Goal: Check status: Check status

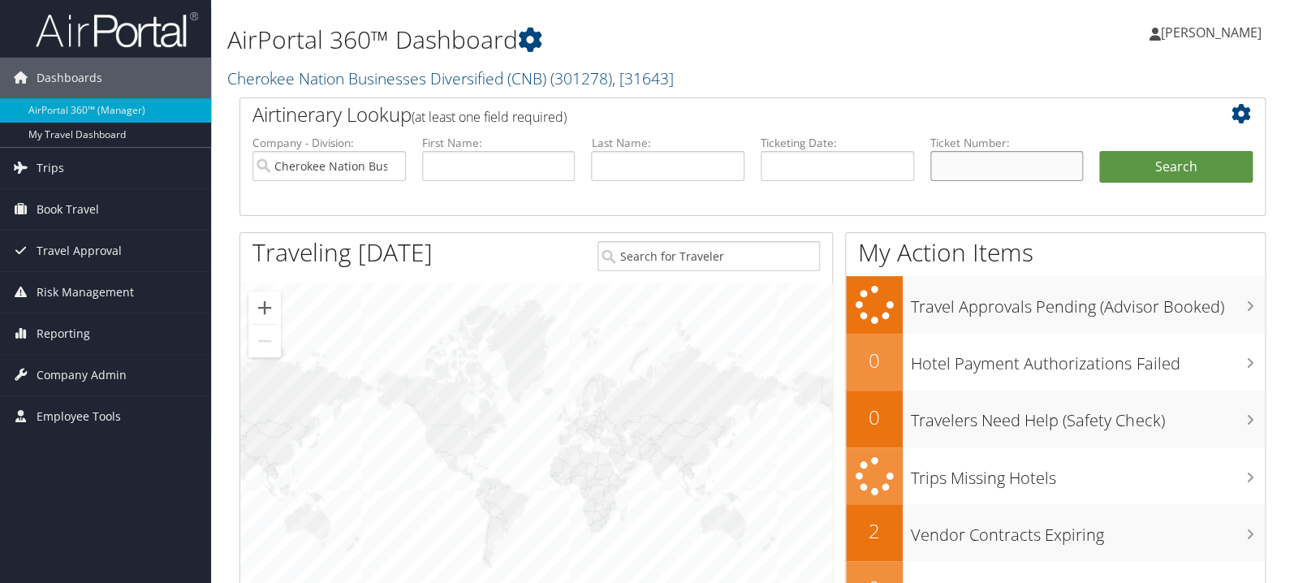
click at [1007, 158] on input "text" at bounding box center [1006, 166] width 153 height 30
paste input "89008977916843"
drag, startPoint x: 1131, startPoint y: 162, endPoint x: 1017, endPoint y: 163, distance: 113.7
click at [1017, 163] on ul "Company - Division: Cherokee Nation Businesses Diversified (CNB) First Name: La…" at bounding box center [752, 175] width 1017 height 81
click at [1055, 167] on input "89008977916843" at bounding box center [1006, 166] width 153 height 30
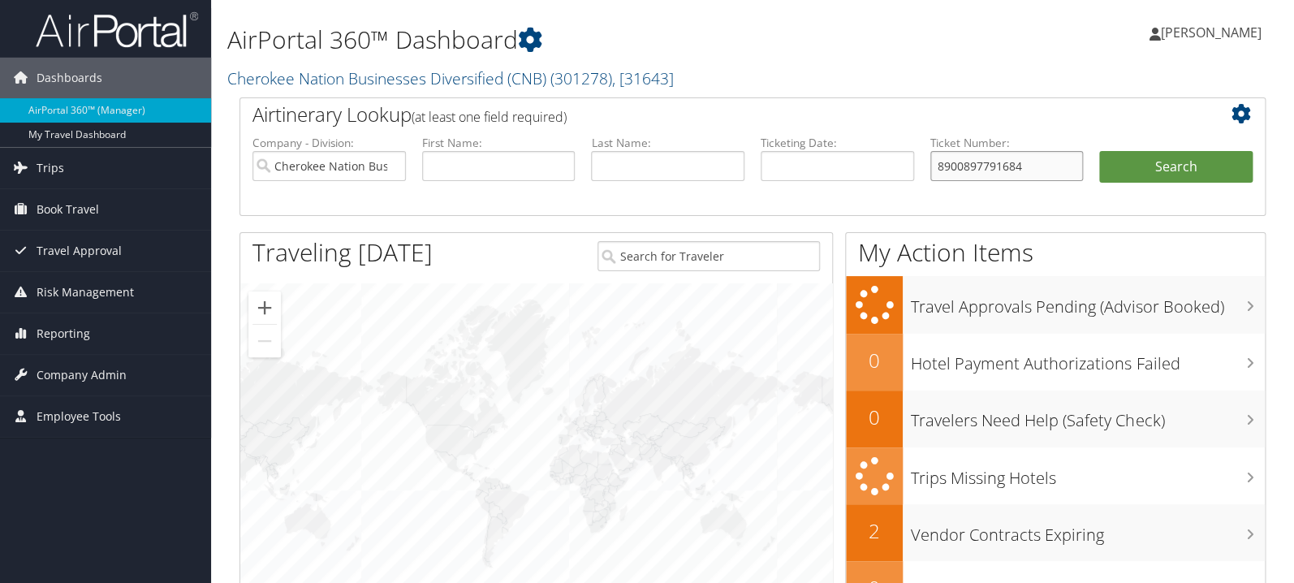
type input "8900897791684"
click at [1099, 151] on button "Search" at bounding box center [1175, 167] width 153 height 32
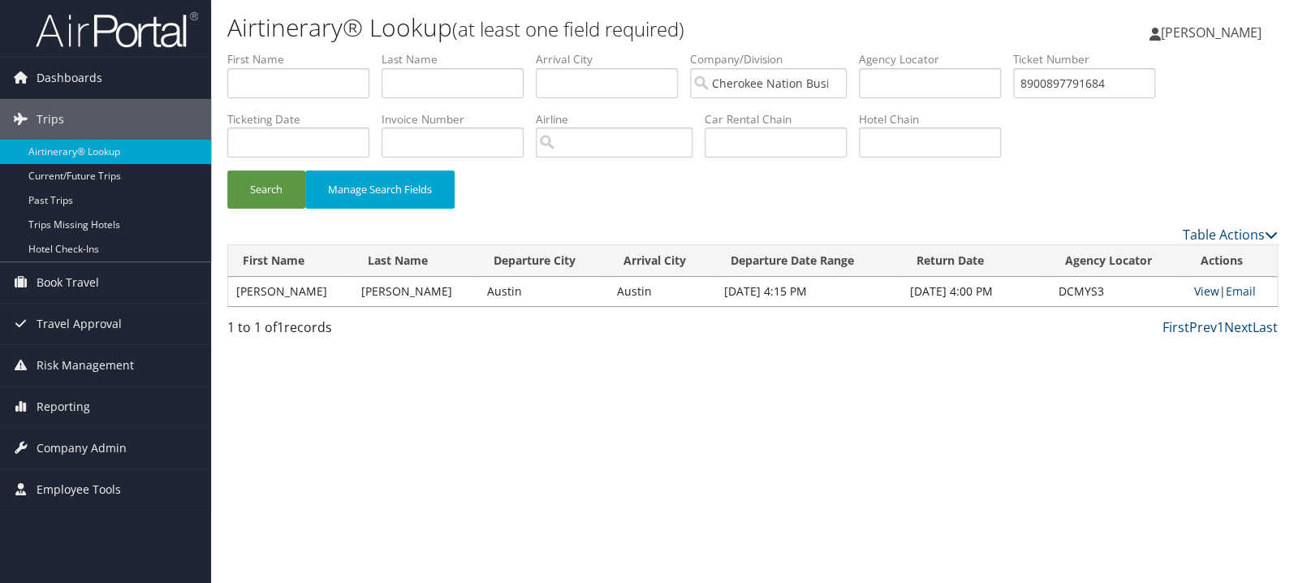
click at [1202, 289] on link "View" at bounding box center [1206, 290] width 25 height 15
click at [1112, 83] on input "8900897791684" at bounding box center [1084, 83] width 142 height 30
paste input "00673110538441"
click at [227, 171] on button "Search" at bounding box center [266, 190] width 78 height 38
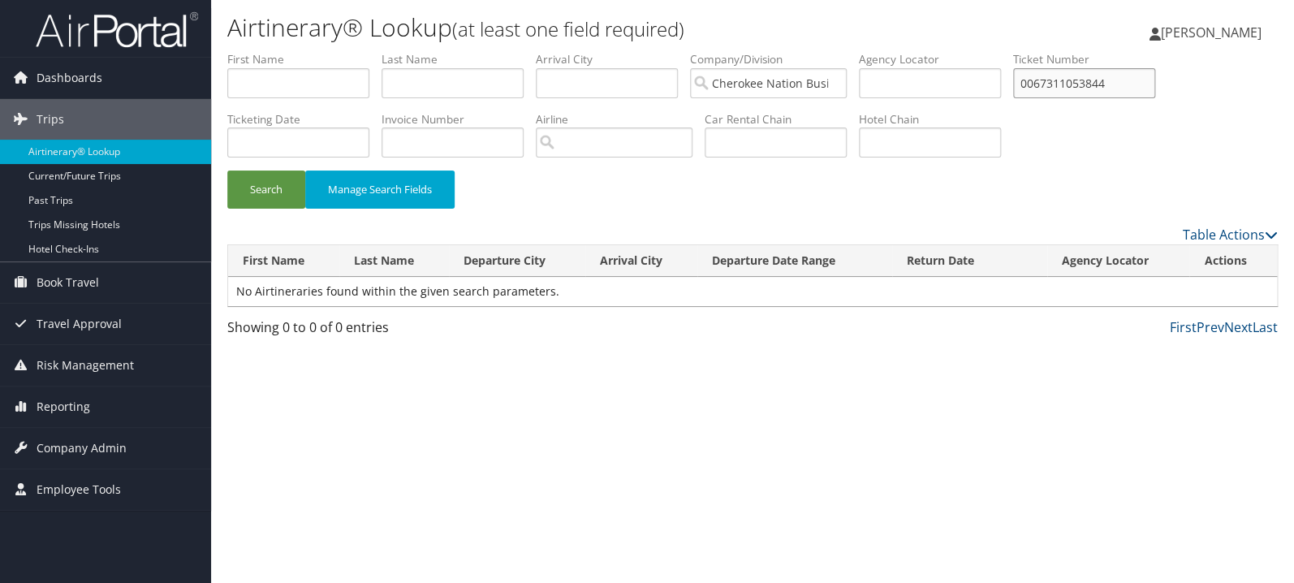
click at [227, 171] on button "Search" at bounding box center [266, 190] width 78 height 38
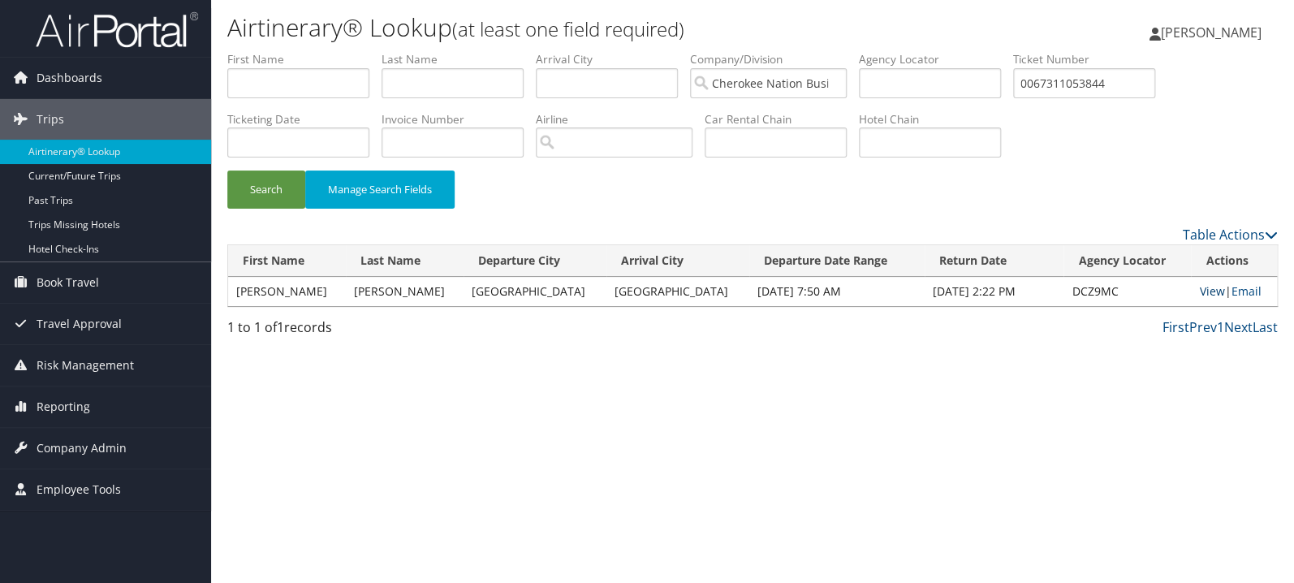
click at [1203, 291] on link "View" at bounding box center [1211, 290] width 25 height 15
click at [1155, 84] on input "0067311053844" at bounding box center [1084, 83] width 142 height 30
paste input "89008977968142"
click at [227, 171] on button "Search" at bounding box center [266, 190] width 78 height 38
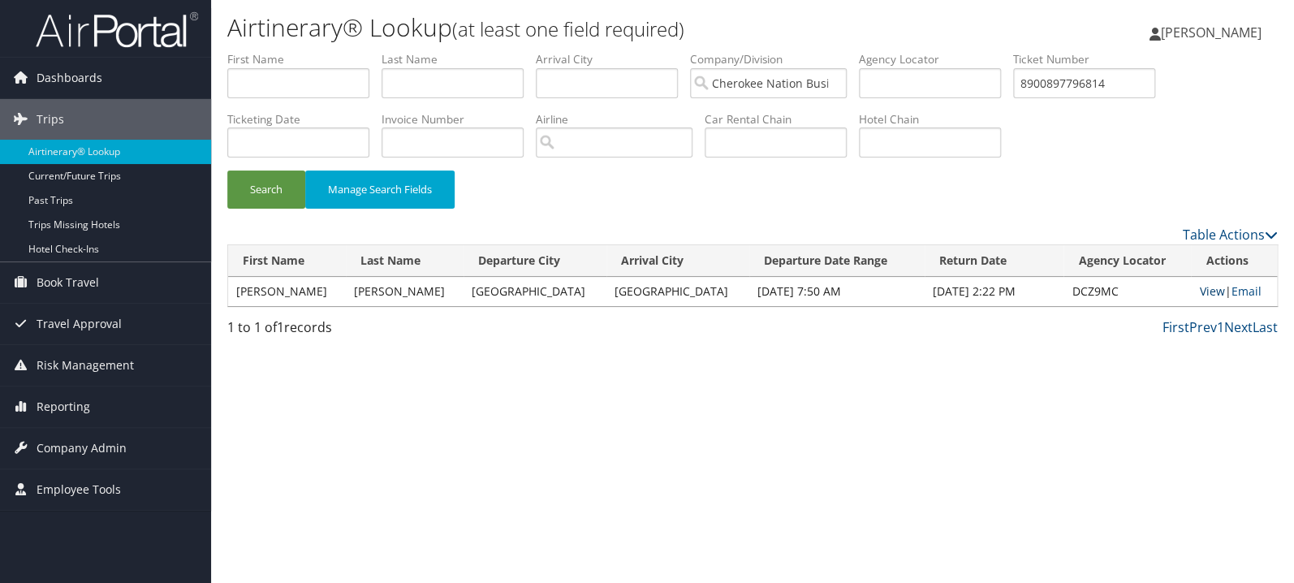
click at [1199, 293] on link "View" at bounding box center [1211, 290] width 25 height 15
click at [1116, 88] on input "8900897796814" at bounding box center [1084, 83] width 142 height 30
paste input "805090"
click at [227, 171] on button "Search" at bounding box center [266, 190] width 78 height 38
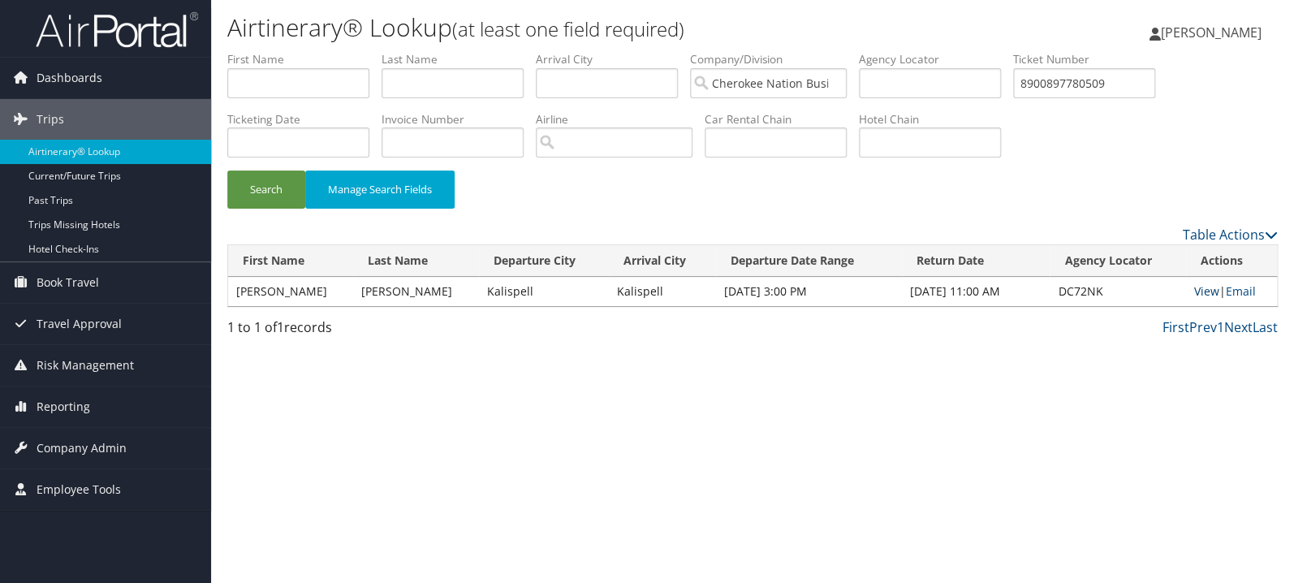
click at [1202, 294] on link "View" at bounding box center [1206, 290] width 25 height 15
click at [1119, 92] on input "8900897780509" at bounding box center [1084, 83] width 142 height 30
paste input "0017311455903"
type input "0017311455903"
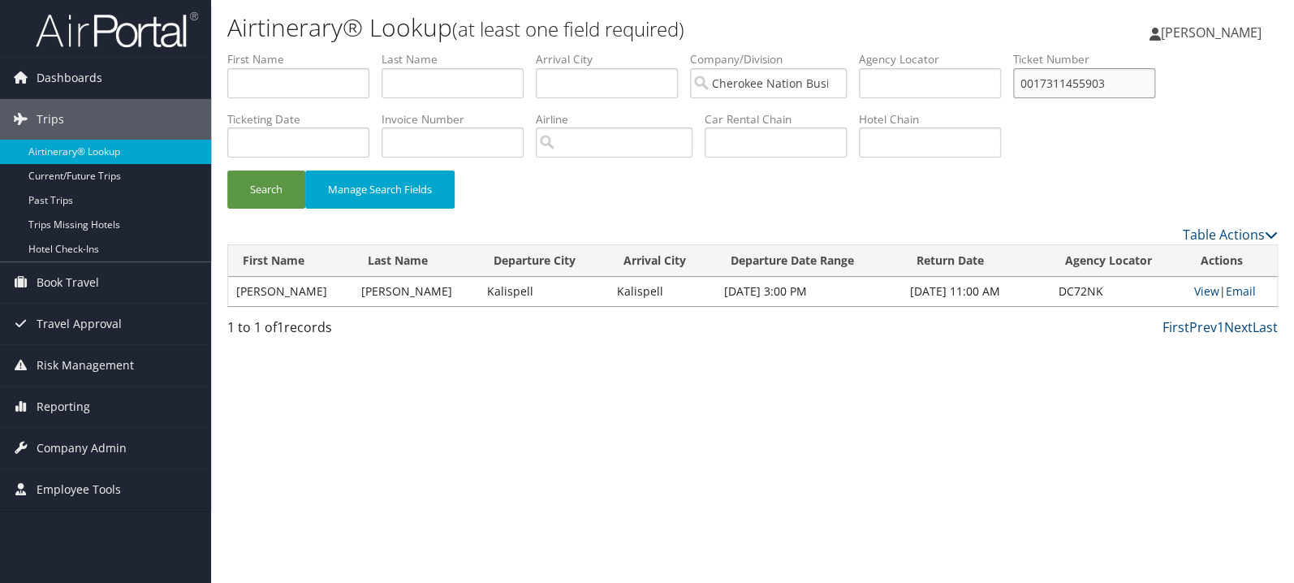
click at [227, 171] on button "Search" at bounding box center [266, 190] width 78 height 38
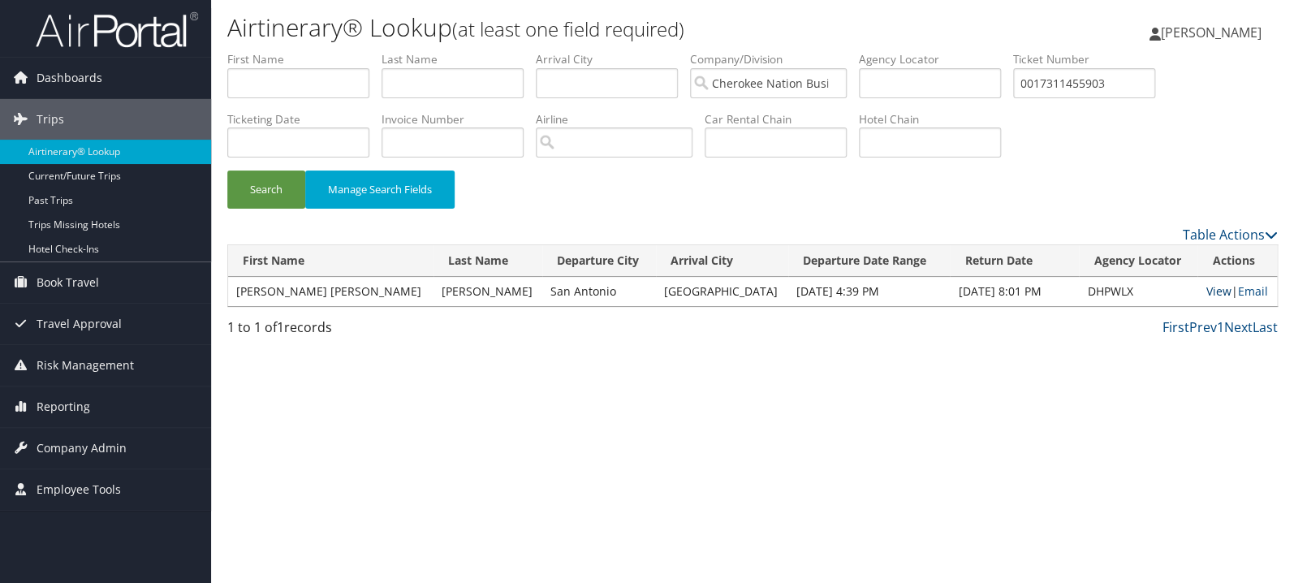
click at [1206, 284] on link "View" at bounding box center [1218, 290] width 25 height 15
click at [276, 79] on input "text" at bounding box center [298, 83] width 142 height 30
type input "norbert"
click at [227, 171] on button "Search" at bounding box center [266, 190] width 78 height 38
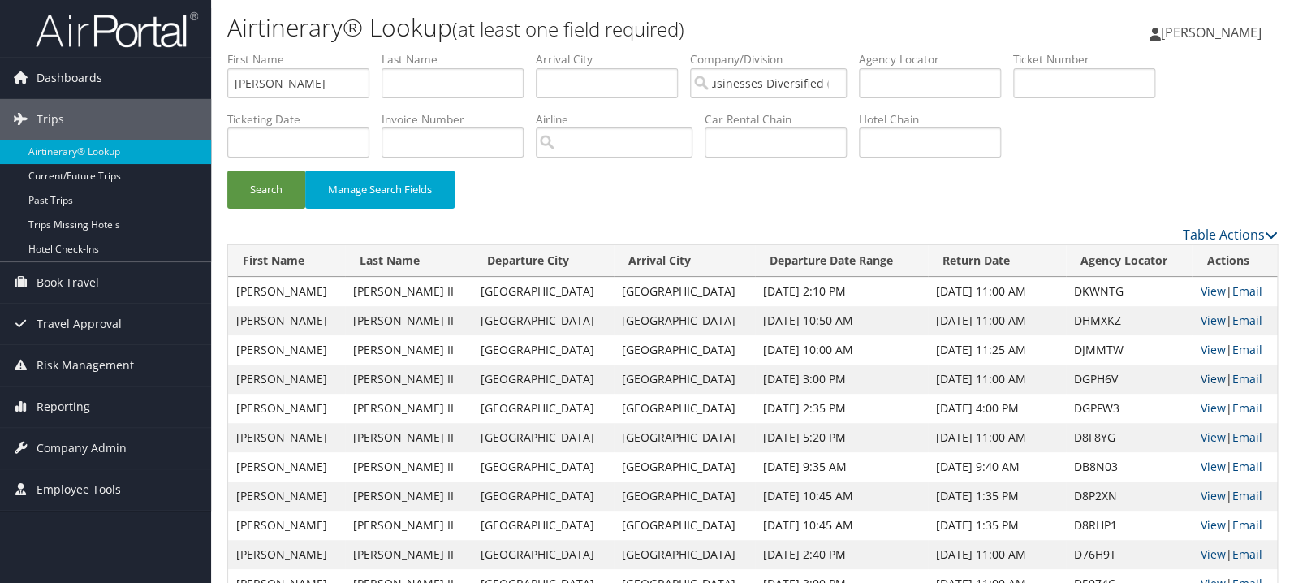
click at [1205, 379] on link "View" at bounding box center [1212, 378] width 25 height 15
click at [1089, 85] on input "text" at bounding box center [1084, 83] width 142 height 30
paste input "1577311358573"
type input "1577311358573"
drag, startPoint x: 217, startPoint y: 98, endPoint x: 134, endPoint y: 99, distance: 82.8
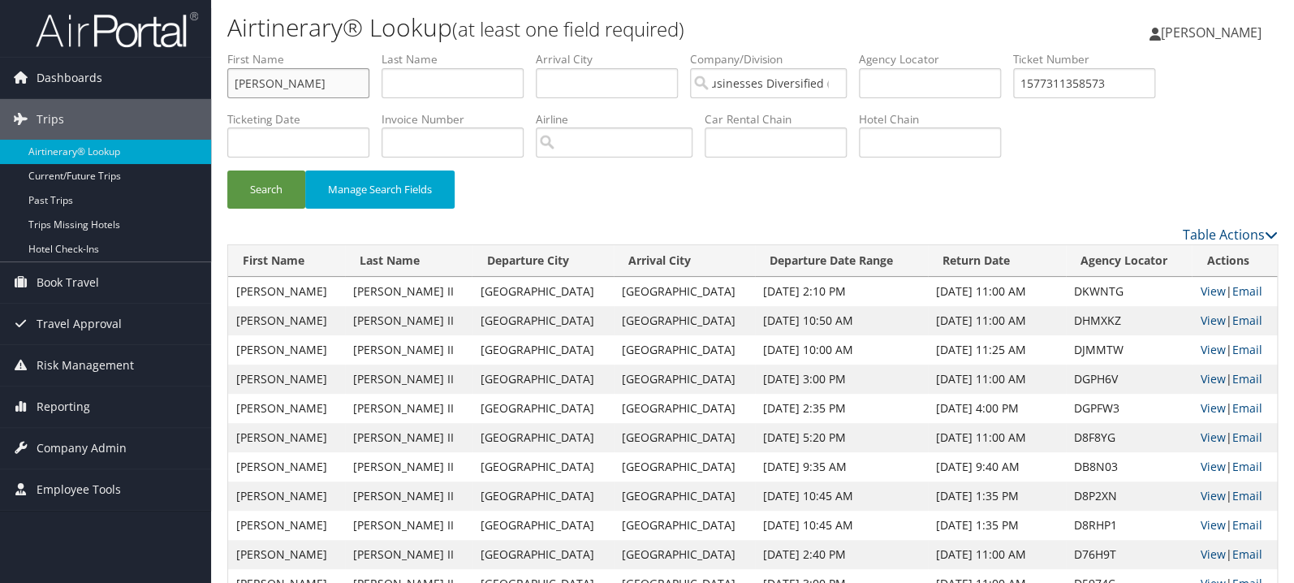
click at [227, 98] on input "norbert" at bounding box center [298, 83] width 142 height 30
click at [227, 171] on button "Search" at bounding box center [266, 190] width 78 height 38
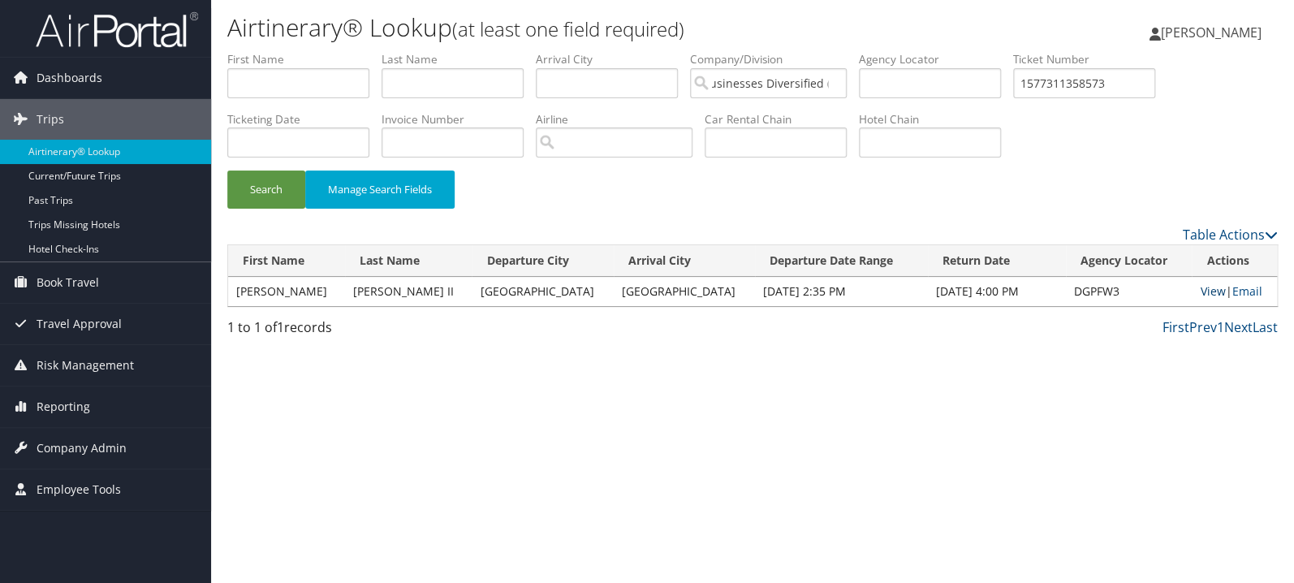
click at [1200, 295] on link "View" at bounding box center [1212, 290] width 25 height 15
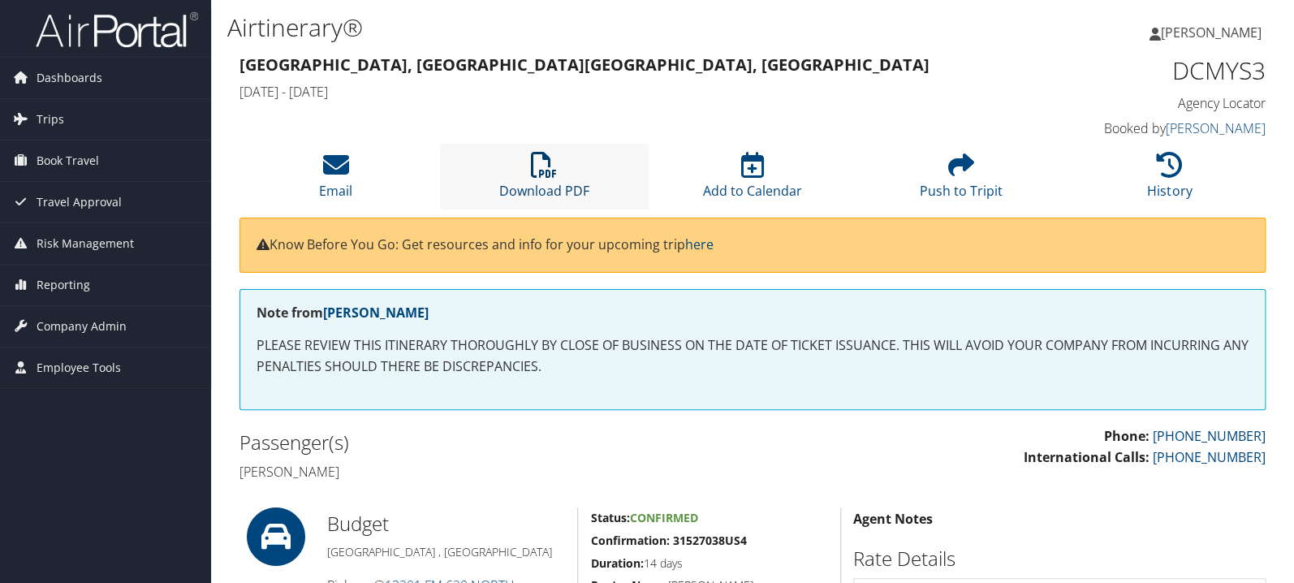
click at [553, 172] on icon at bounding box center [544, 165] width 26 height 26
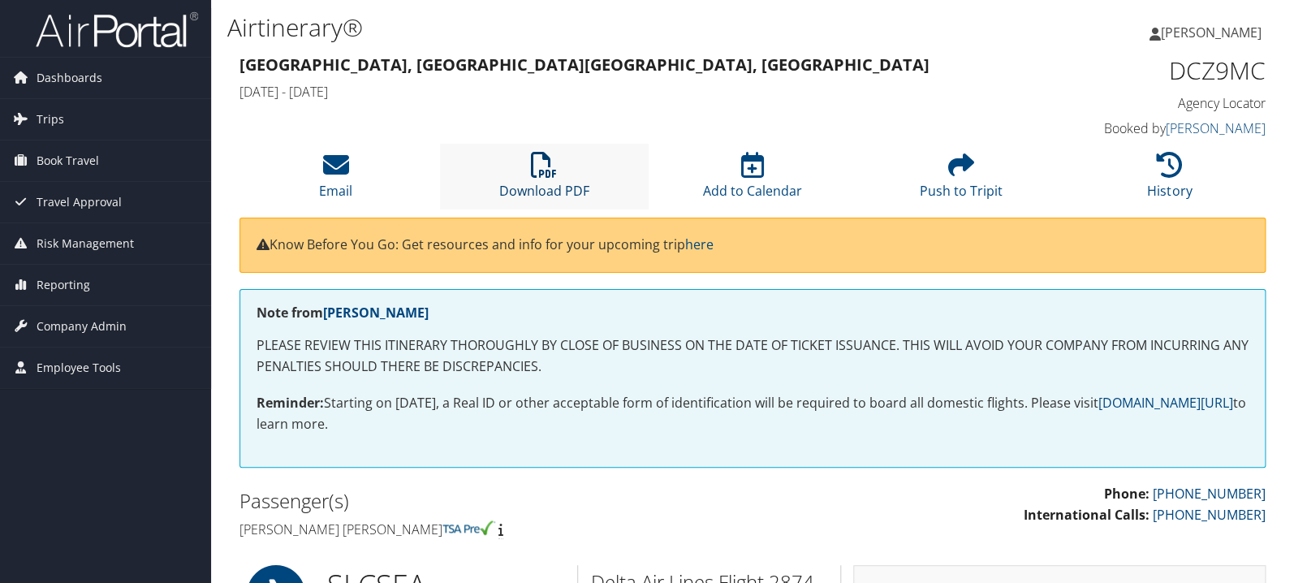
click at [554, 166] on icon at bounding box center [544, 165] width 26 height 26
click at [562, 167] on li "Download PDF" at bounding box center [544, 177] width 209 height 66
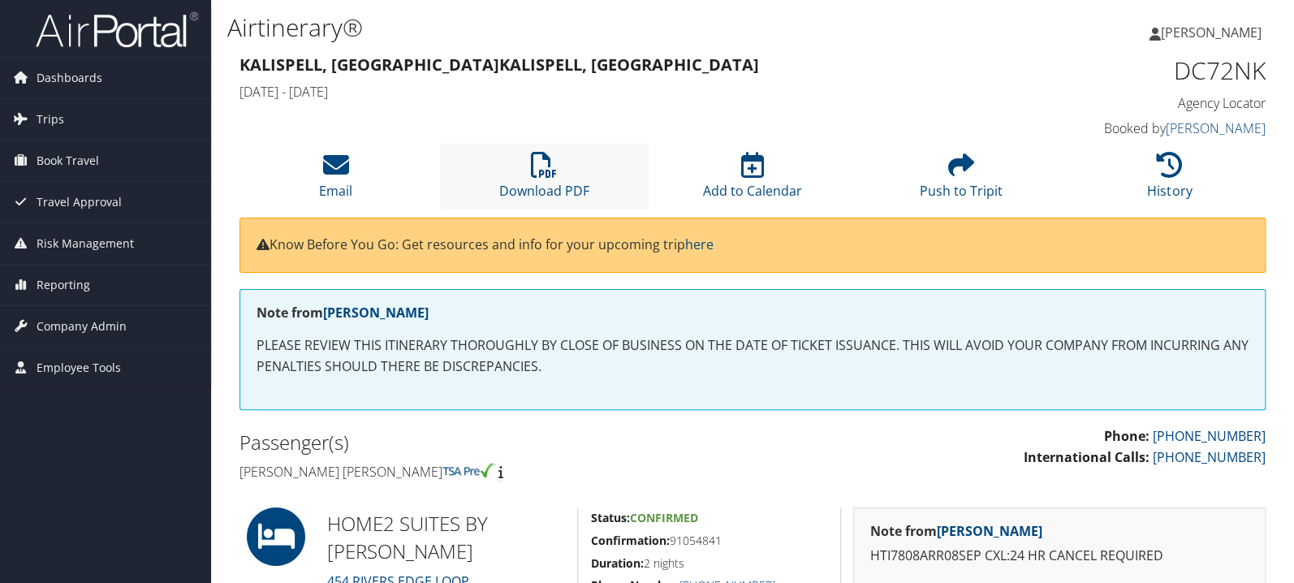
click at [576, 173] on li "Download PDF" at bounding box center [544, 177] width 209 height 66
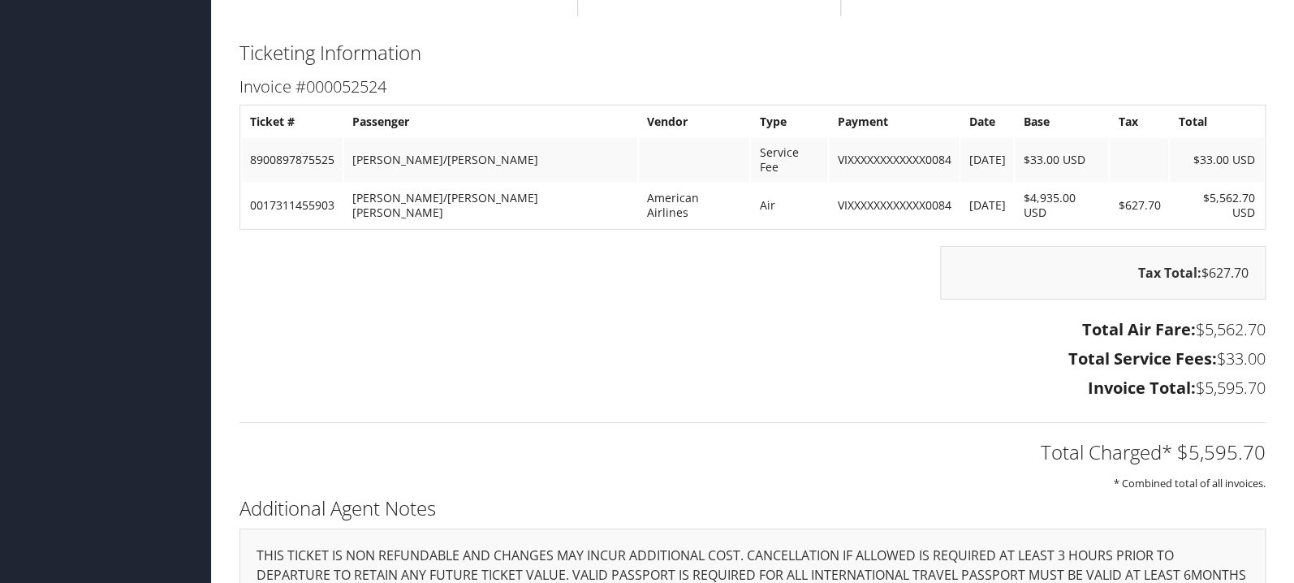
scroll to position [2238, 0]
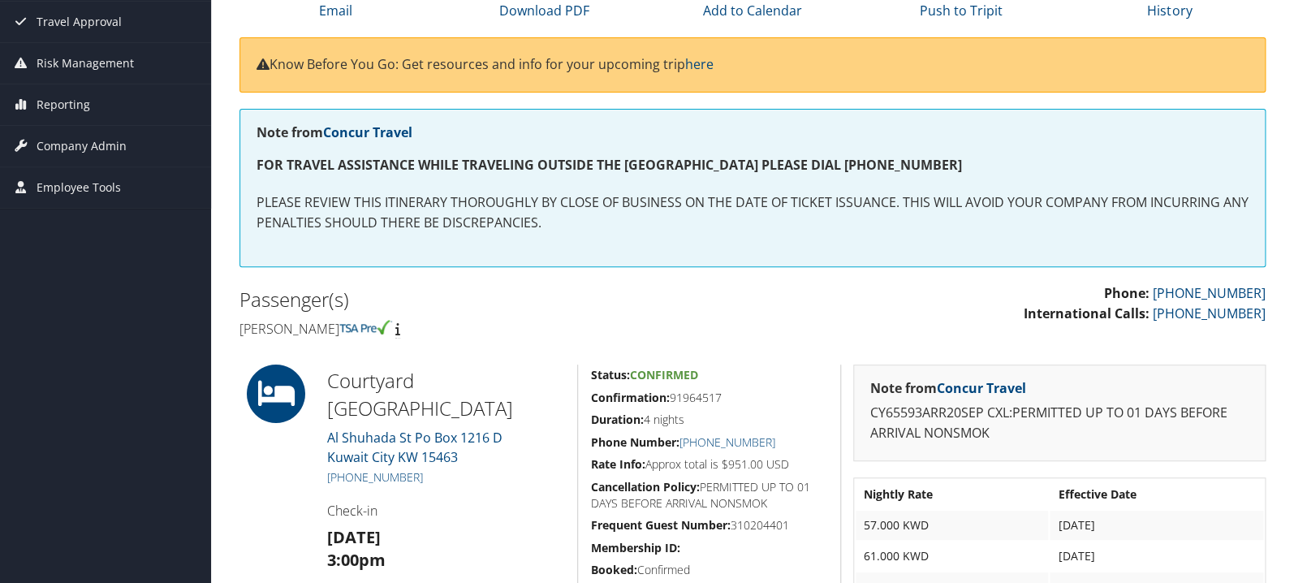
scroll to position [344, 0]
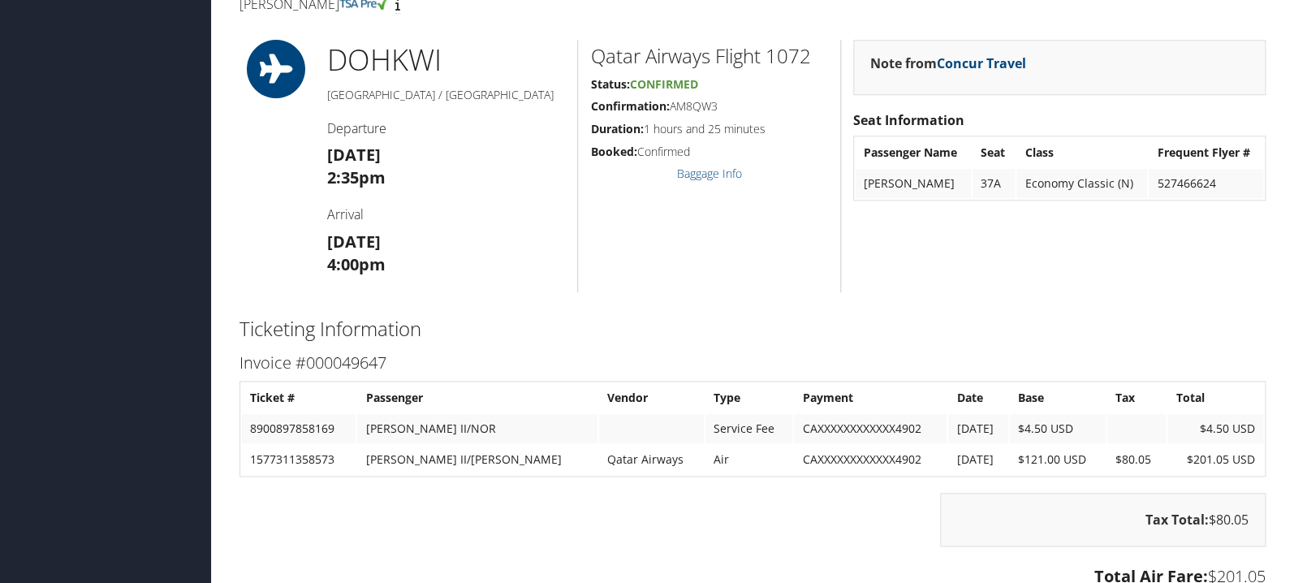
scroll to position [602, 0]
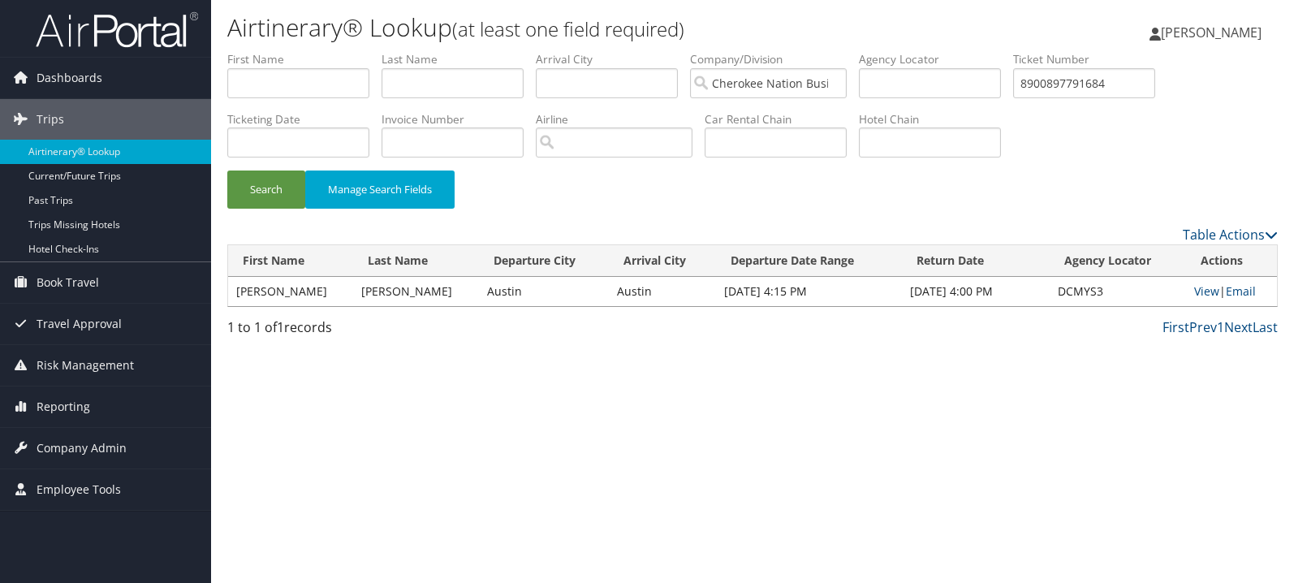
click at [1105, 80] on input "8900897791684" at bounding box center [1084, 83] width 142 height 30
type input "0067310777059"
click at [287, 180] on button "Search" at bounding box center [266, 190] width 78 height 38
click at [1204, 298] on link "View" at bounding box center [1206, 290] width 25 height 15
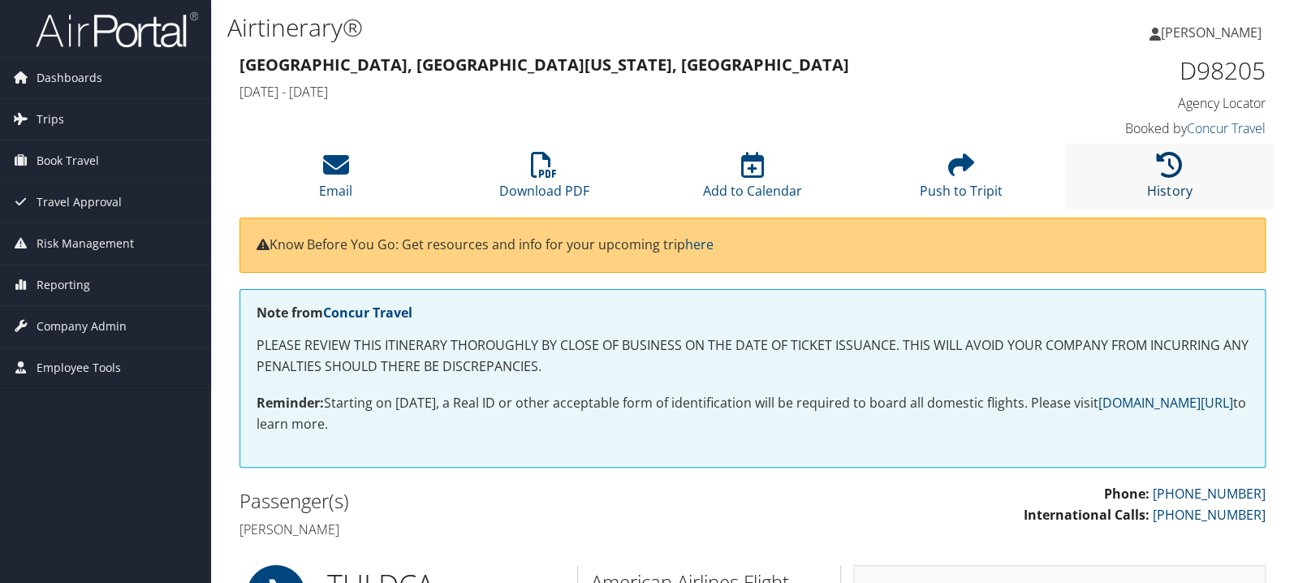
click at [1163, 186] on link "History" at bounding box center [1169, 180] width 45 height 39
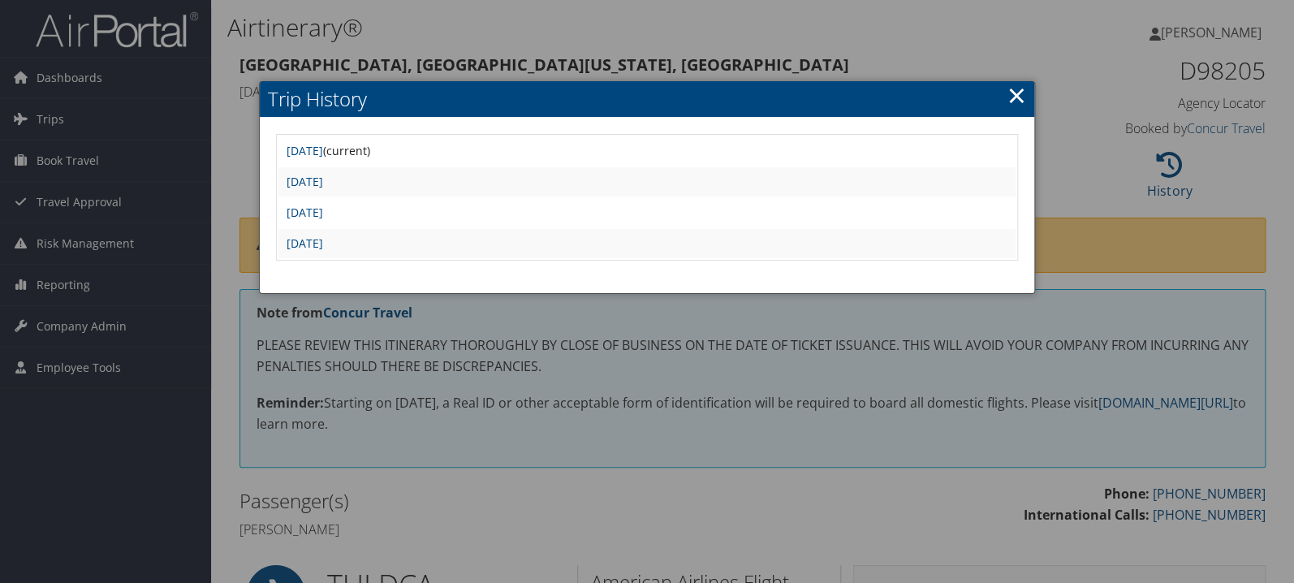
click at [377, 170] on td "[DATE]" at bounding box center [646, 181] width 737 height 29
click at [323, 175] on link "[DATE]" at bounding box center [305, 181] width 37 height 15
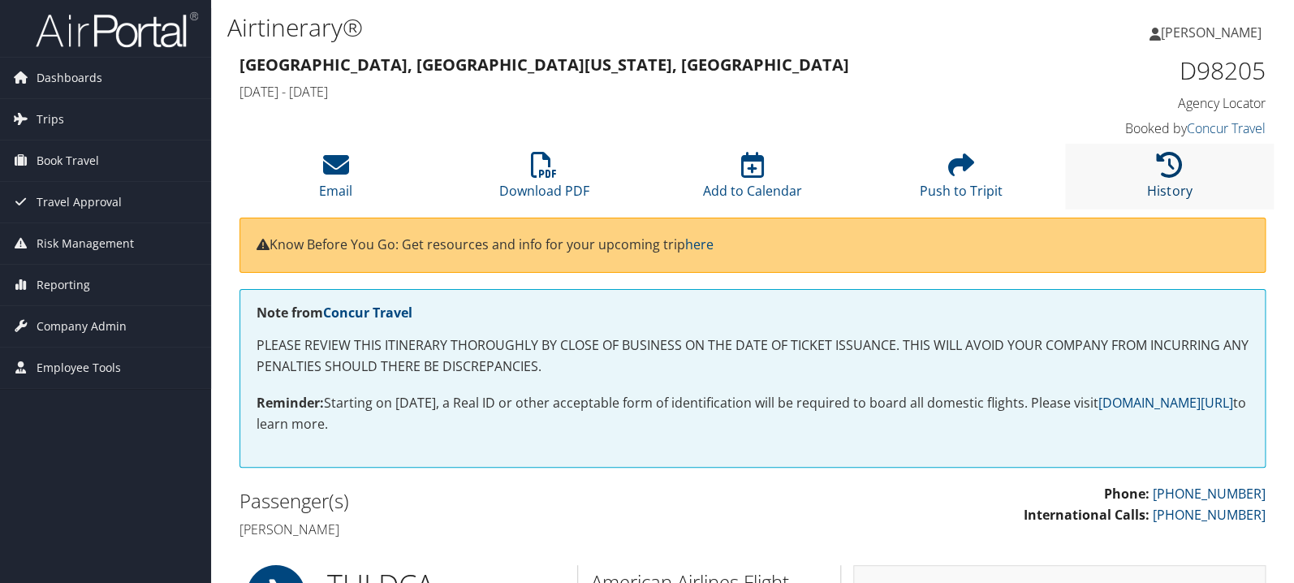
click at [1173, 174] on icon at bounding box center [1170, 165] width 26 height 26
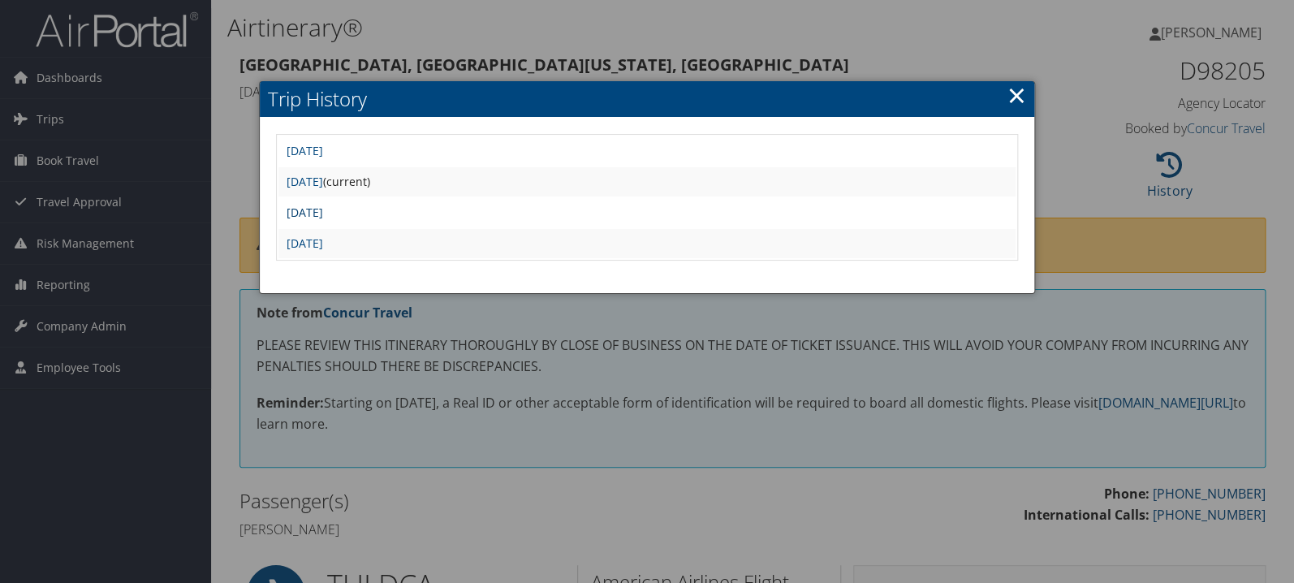
click at [323, 212] on link "[DATE]" at bounding box center [305, 212] width 37 height 15
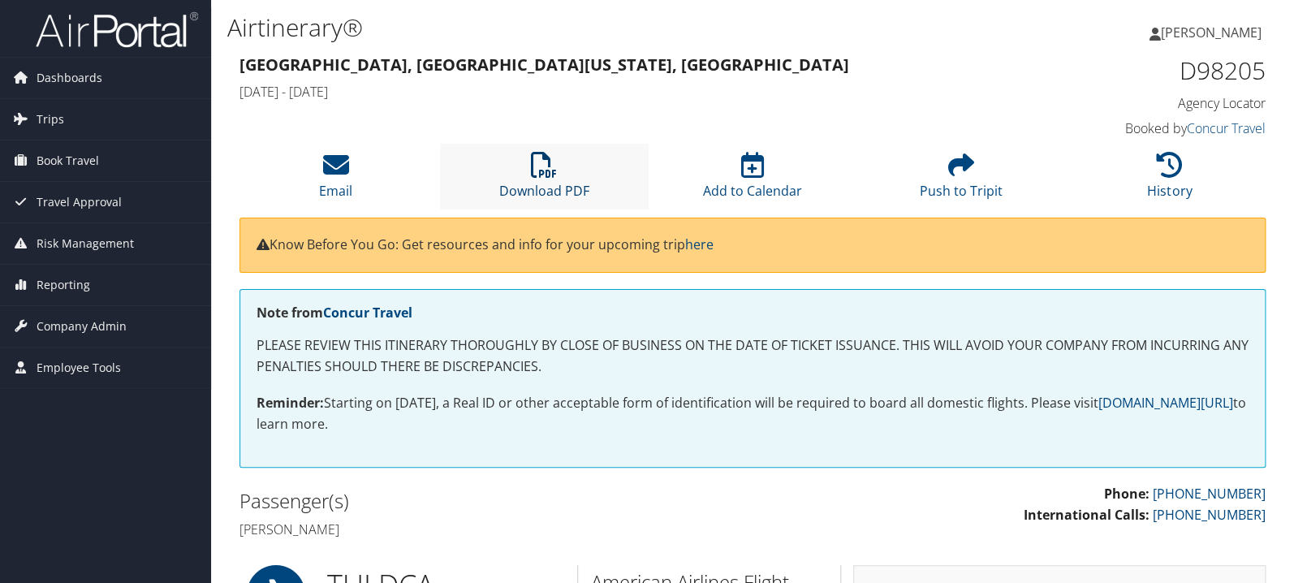
click at [542, 171] on icon at bounding box center [544, 165] width 26 height 26
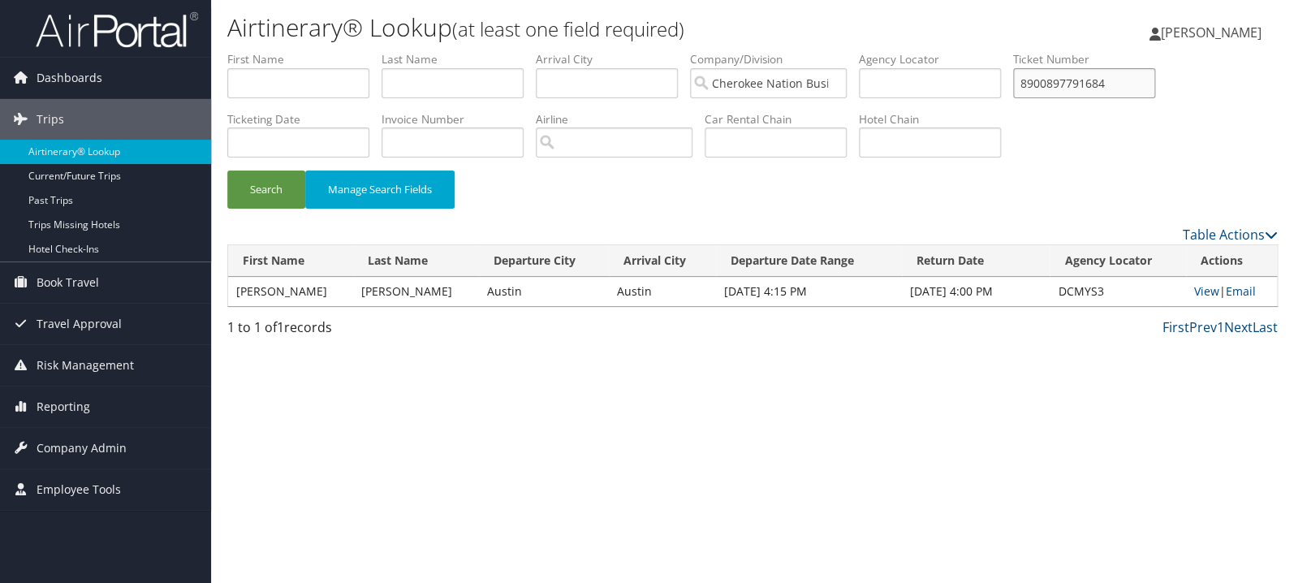
drag, startPoint x: 0, startPoint y: 0, endPoint x: 1085, endPoint y: 91, distance: 1088.5
click at [1085, 91] on input "8900897791684" at bounding box center [1084, 83] width 142 height 30
click at [1085, 89] on input "8900897791684" at bounding box center [1084, 83] width 142 height 30
paste input "0017311213868"
type input "0017311213868"
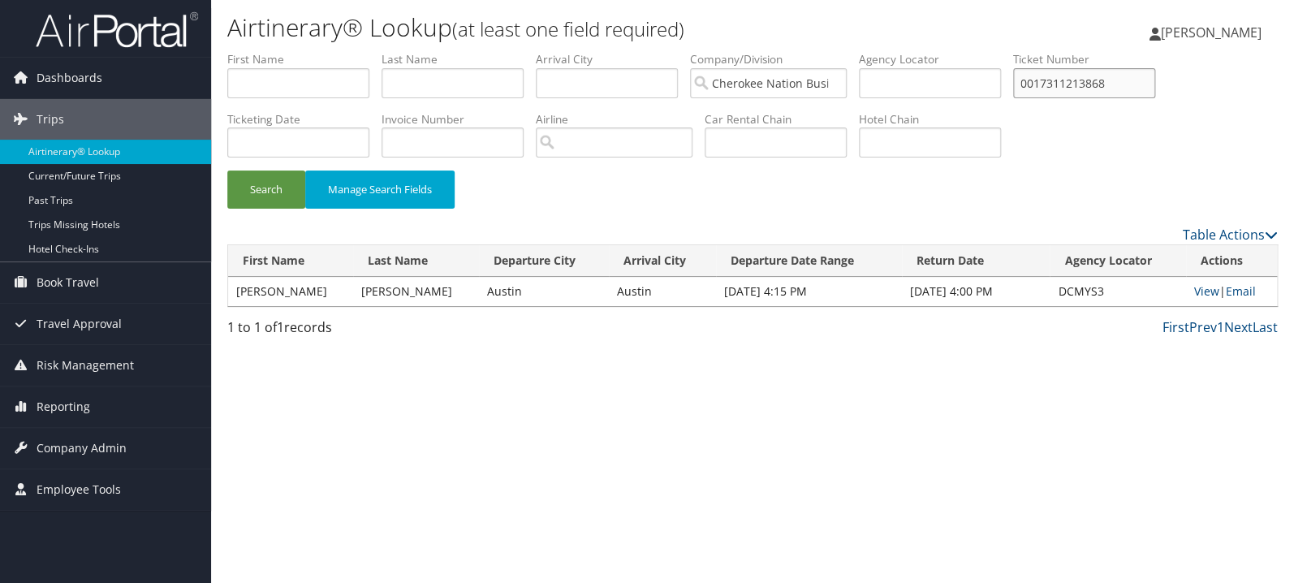
click at [227, 171] on button "Search" at bounding box center [266, 190] width 78 height 38
click at [1202, 298] on link "View" at bounding box center [1210, 290] width 25 height 15
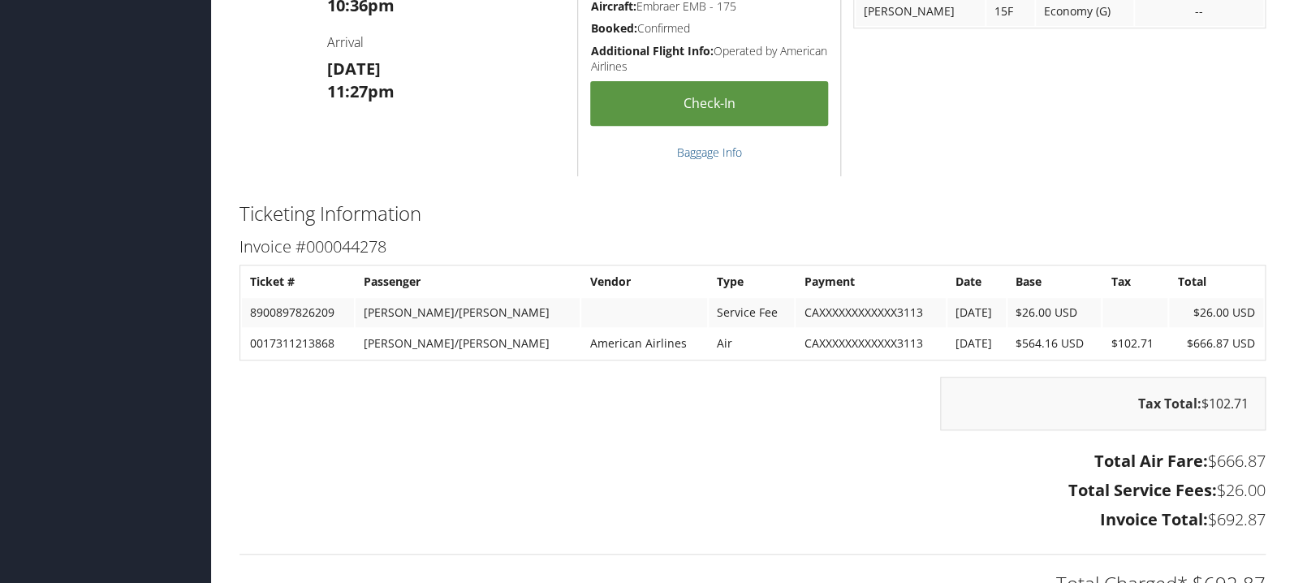
scroll to position [3012, 0]
